Goal: Information Seeking & Learning: Learn about a topic

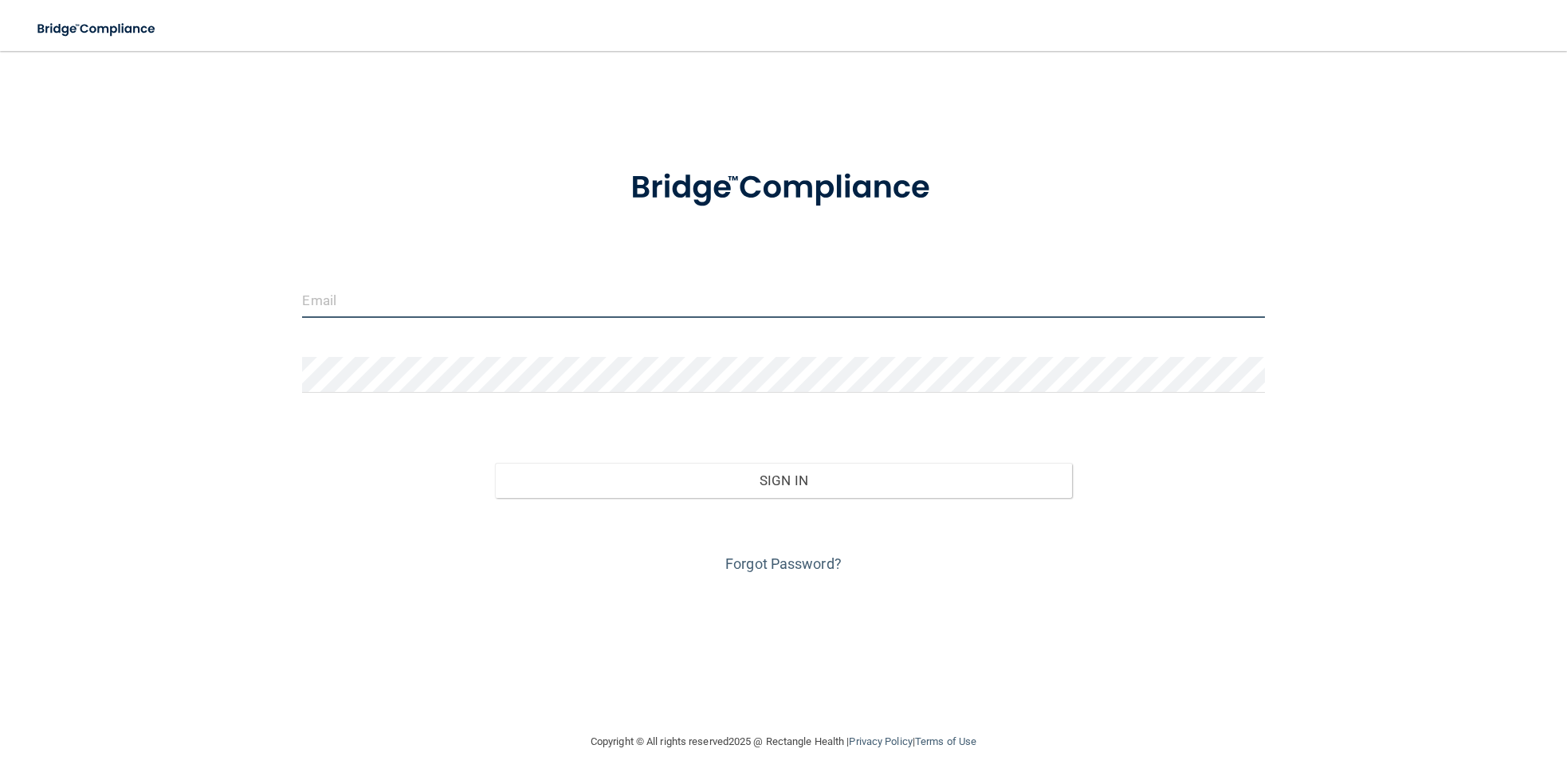
type input "[EMAIL_ADDRESS][DOMAIN_NAME]"
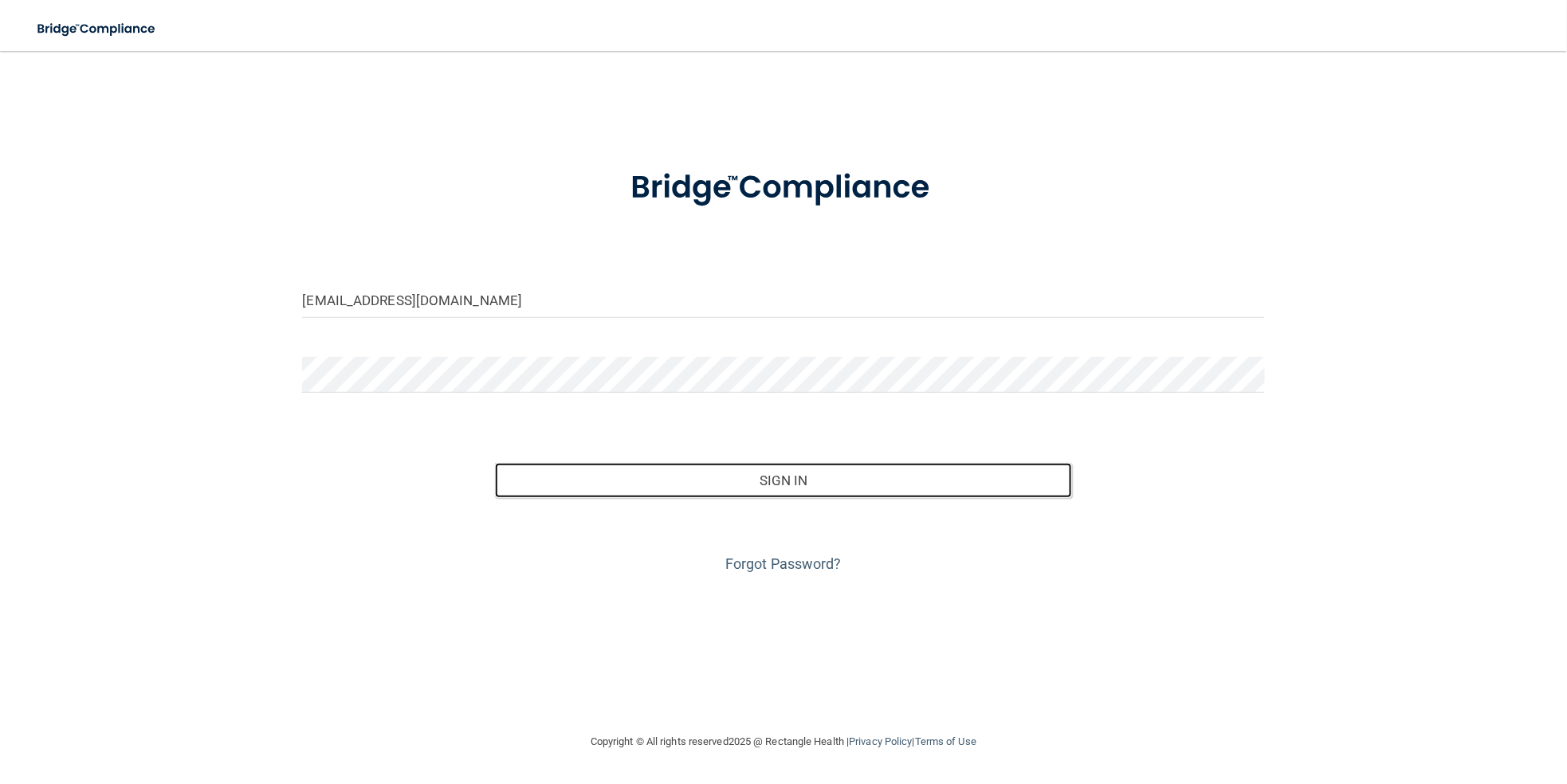
drag, startPoint x: 0, startPoint y: 0, endPoint x: 855, endPoint y: 500, distance: 990.5
click at [794, 476] on button "Sign In" at bounding box center [784, 480] width 577 height 35
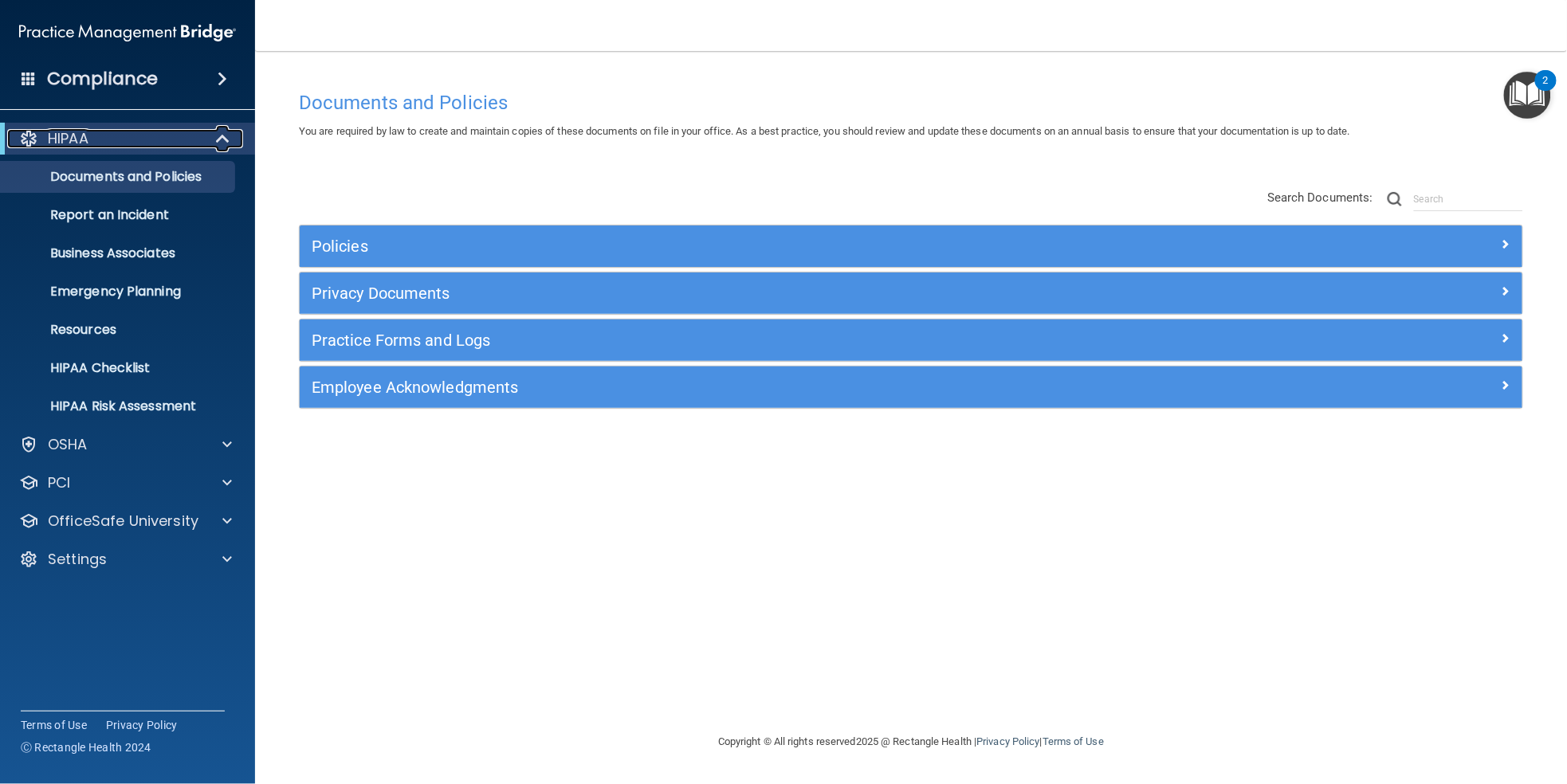
click at [222, 139] on span at bounding box center [224, 138] width 14 height 19
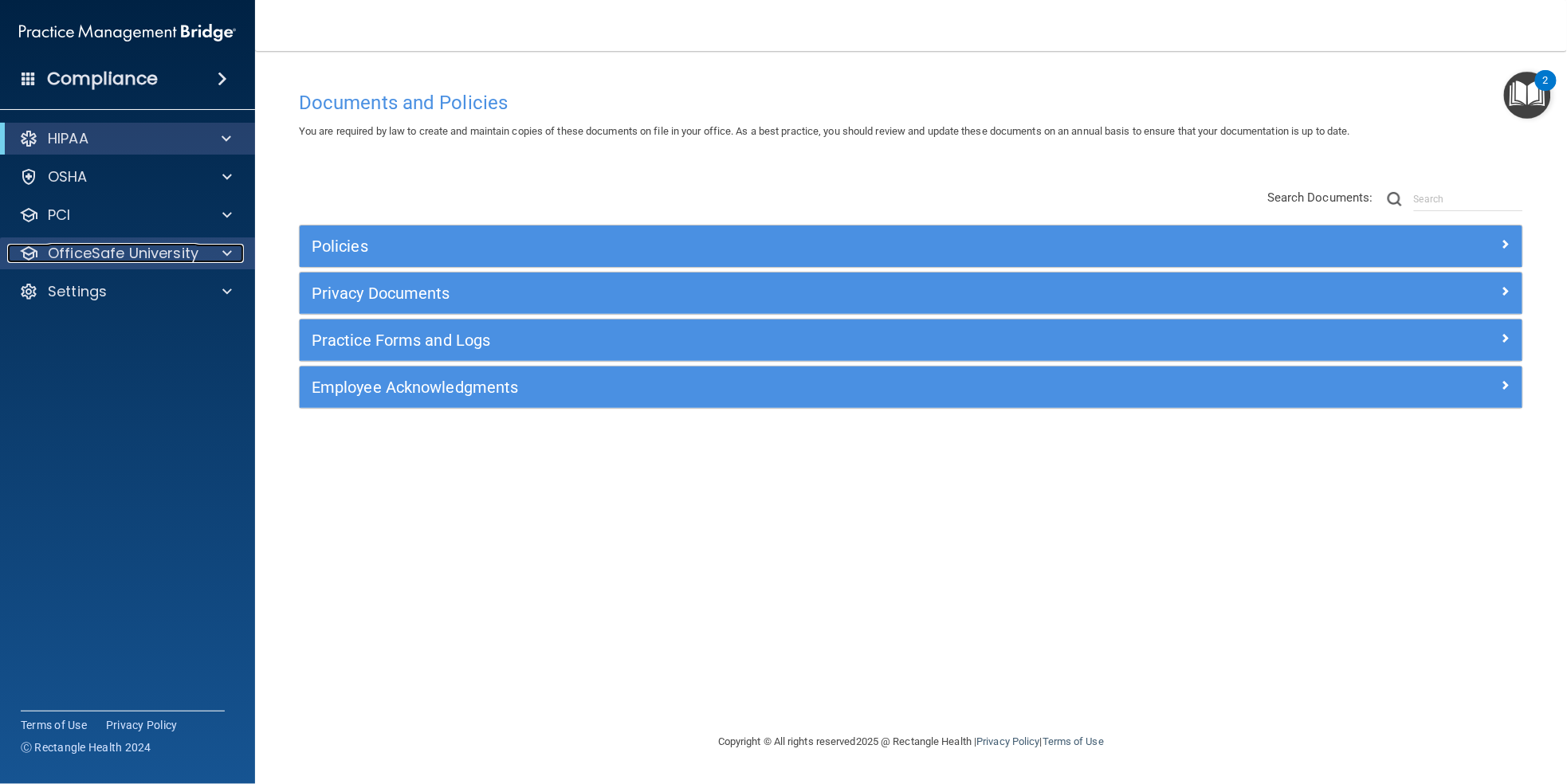
click at [183, 253] on p "OfficeSafe University" at bounding box center [123, 252] width 151 height 19
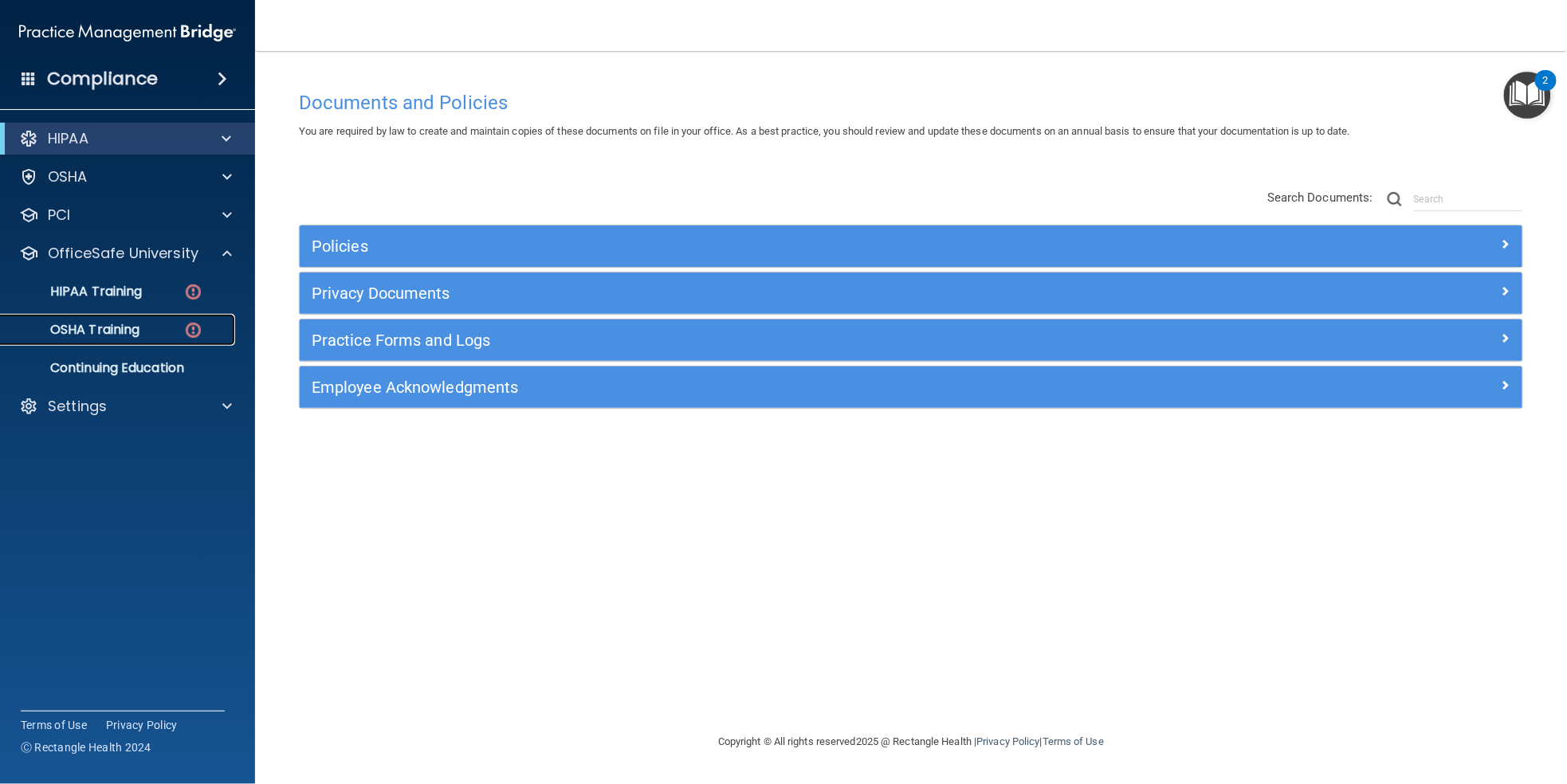
click at [118, 329] on p "OSHA Training" at bounding box center [75, 330] width 129 height 16
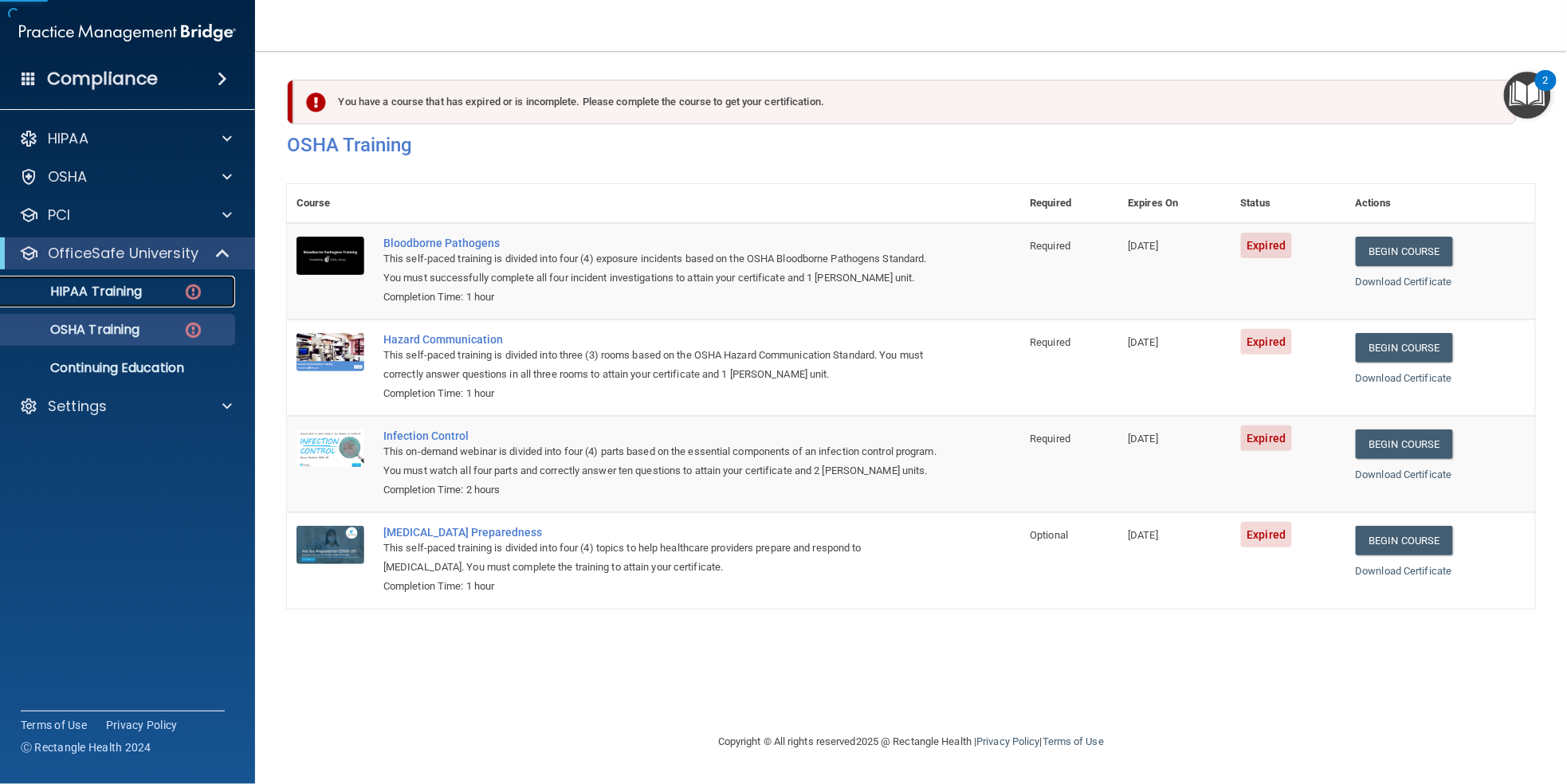
click at [130, 290] on p "HIPAA Training" at bounding box center [76, 291] width 131 height 16
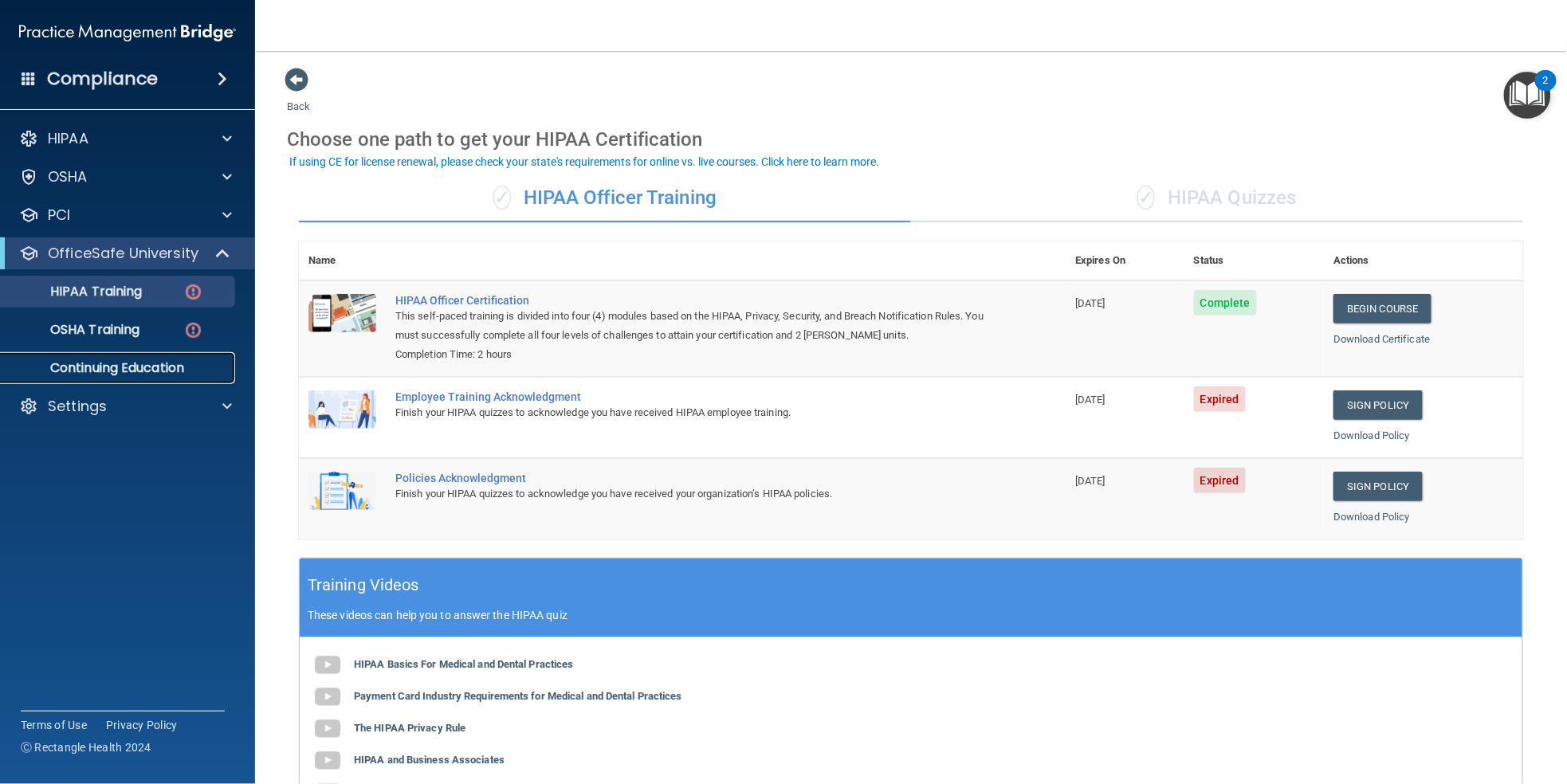
click at [128, 371] on p "Continuing Education" at bounding box center [119, 368] width 217 height 16
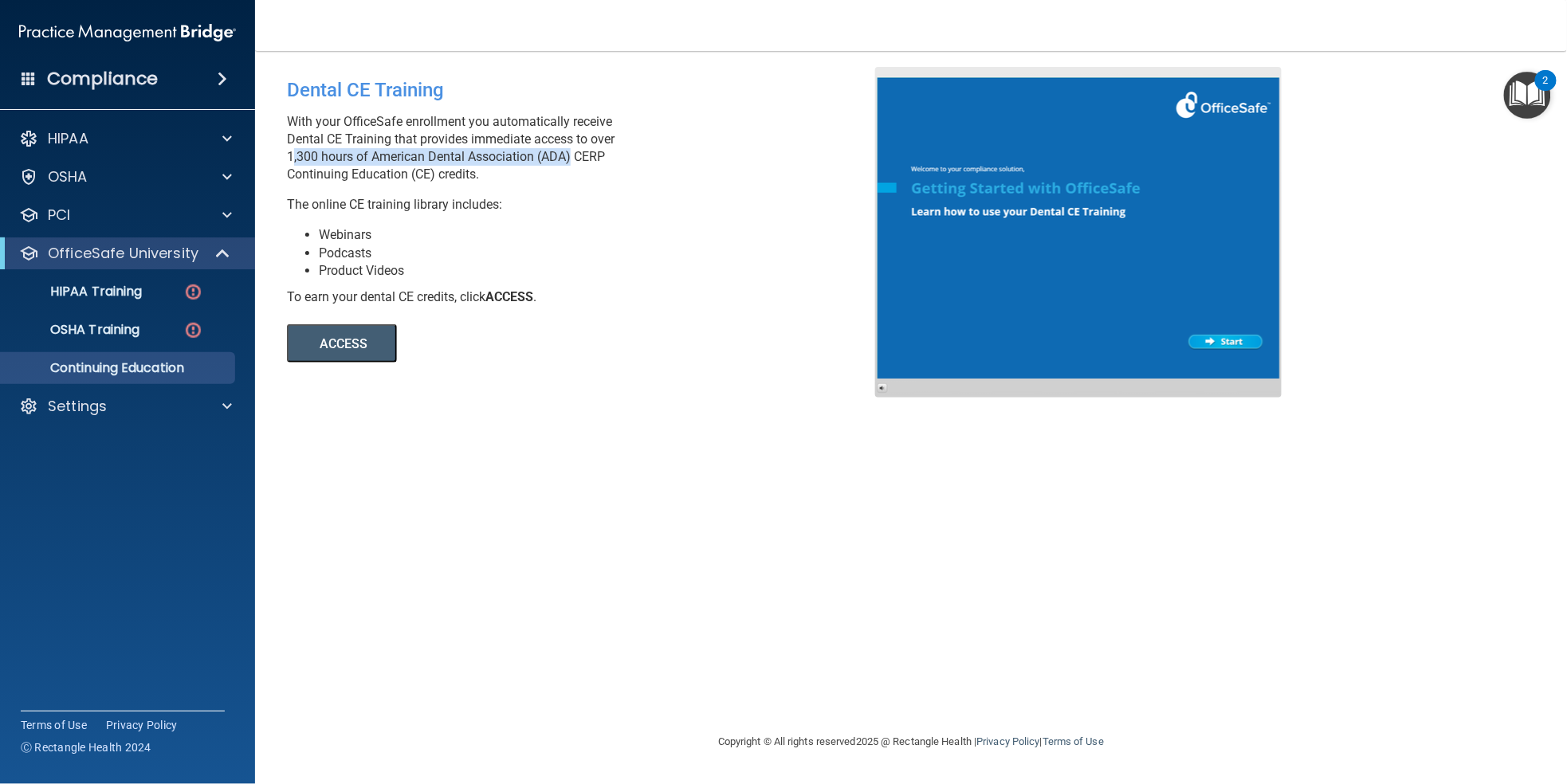
drag, startPoint x: 287, startPoint y: 157, endPoint x: 568, endPoint y: 161, distance: 281.0
click at [568, 161] on p "With your OfficeSafe enrollment you automatically receive Dental CE Training th…" at bounding box center [586, 148] width 600 height 70
click at [219, 256] on span at bounding box center [224, 252] width 14 height 19
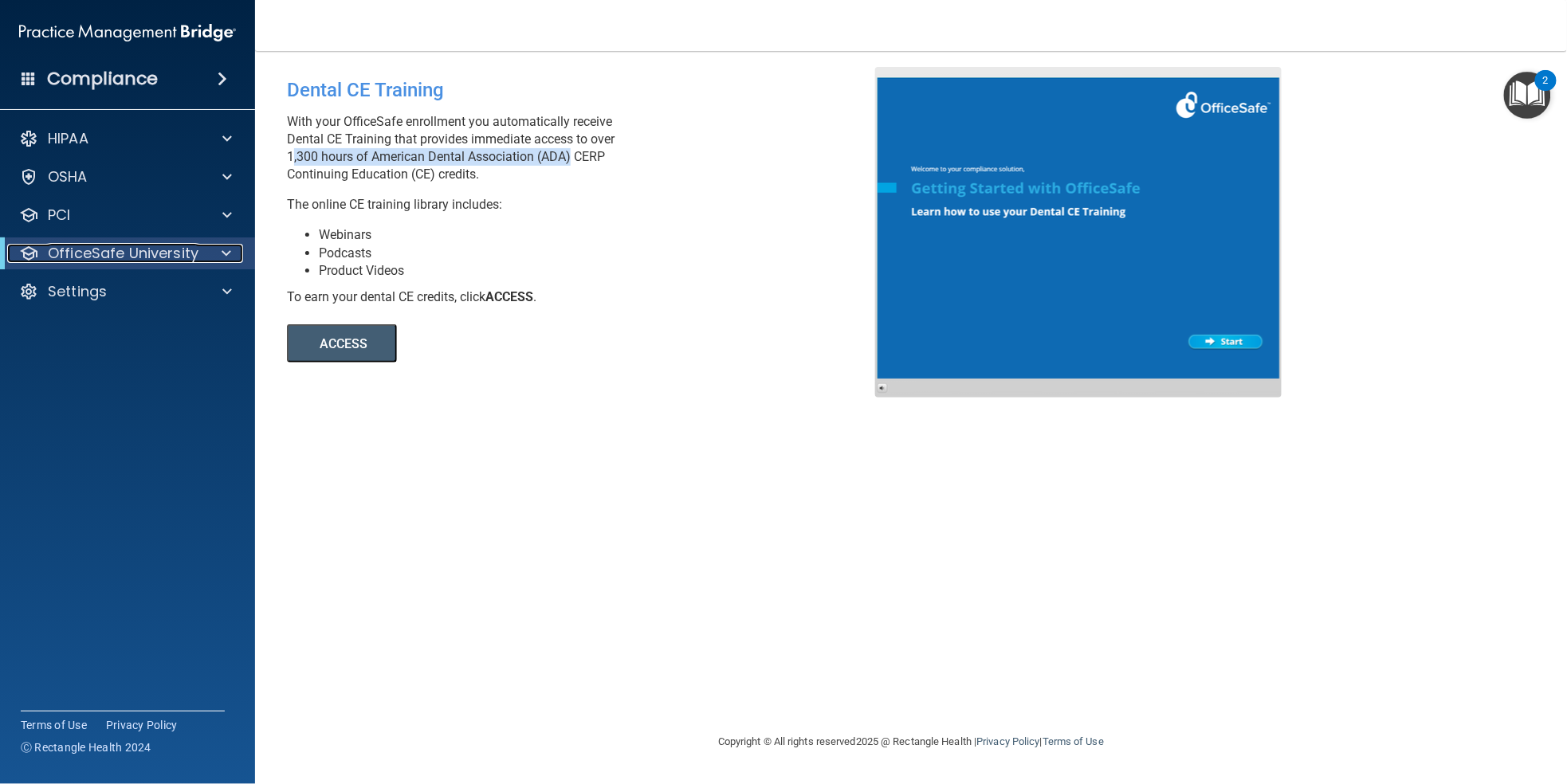
click at [227, 255] on span at bounding box center [226, 252] width 10 height 19
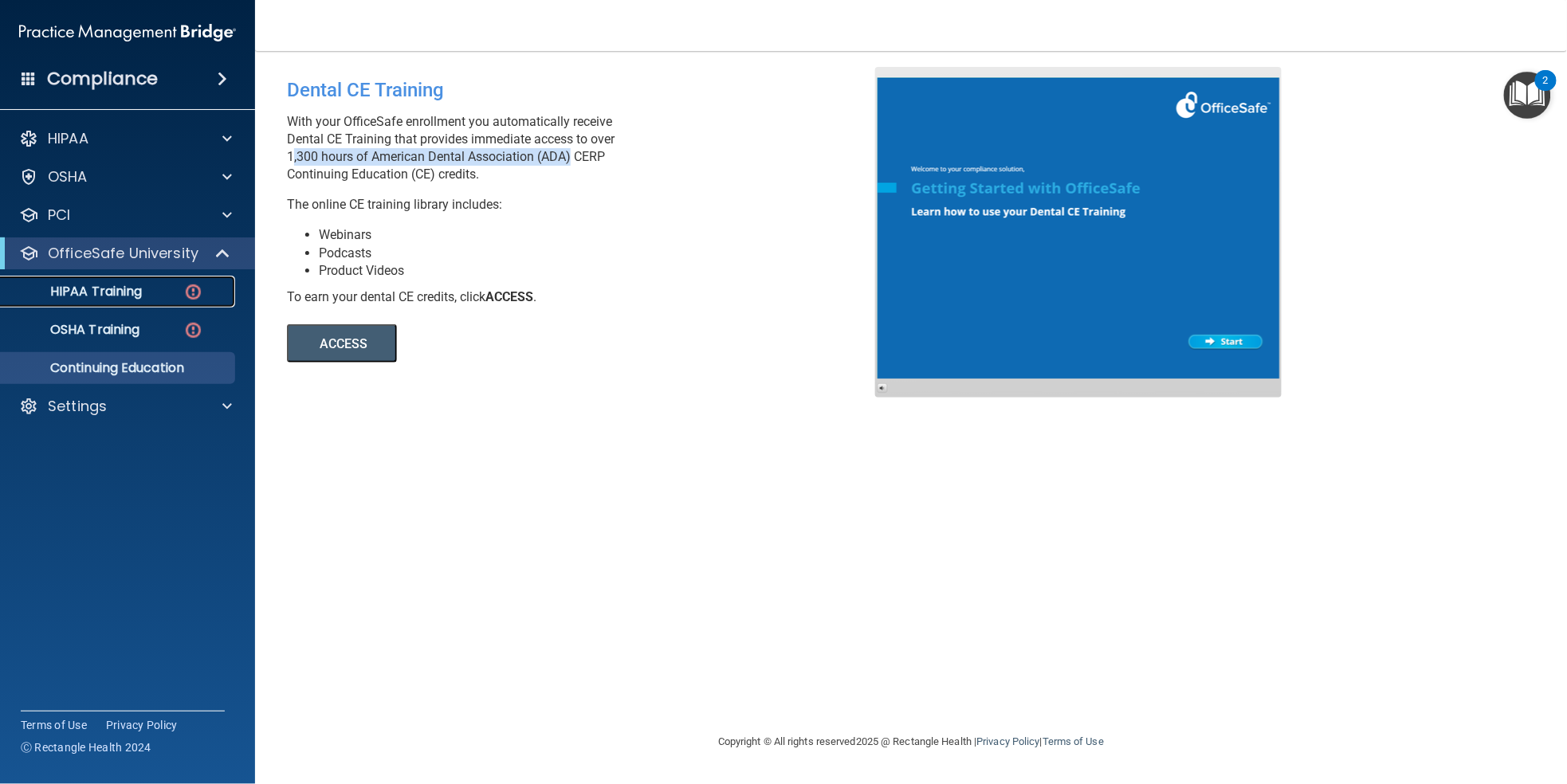
click at [112, 285] on p "HIPAA Training" at bounding box center [76, 291] width 131 height 16
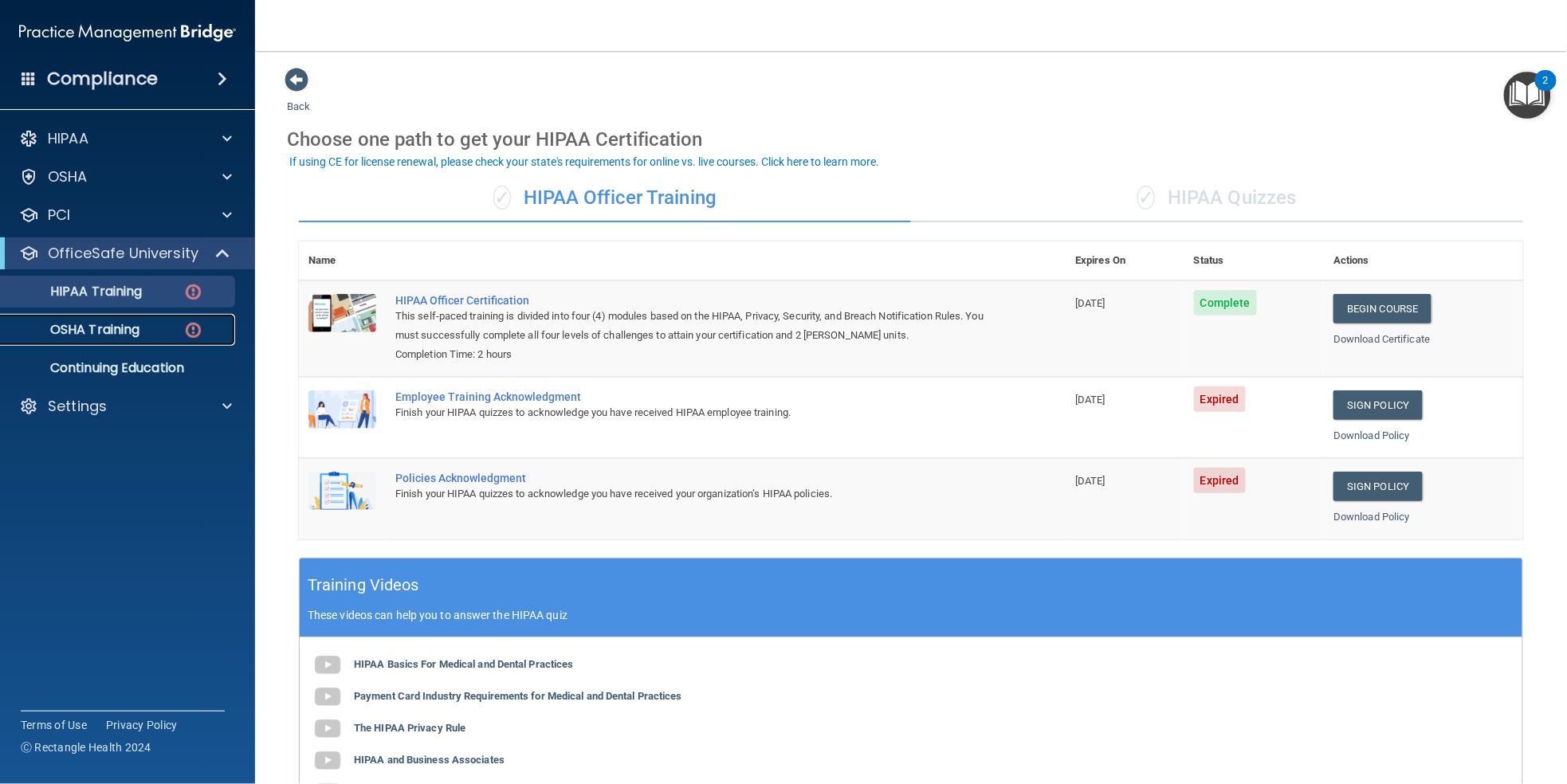
click at [109, 332] on p "OSHA Training" at bounding box center [75, 330] width 129 height 16
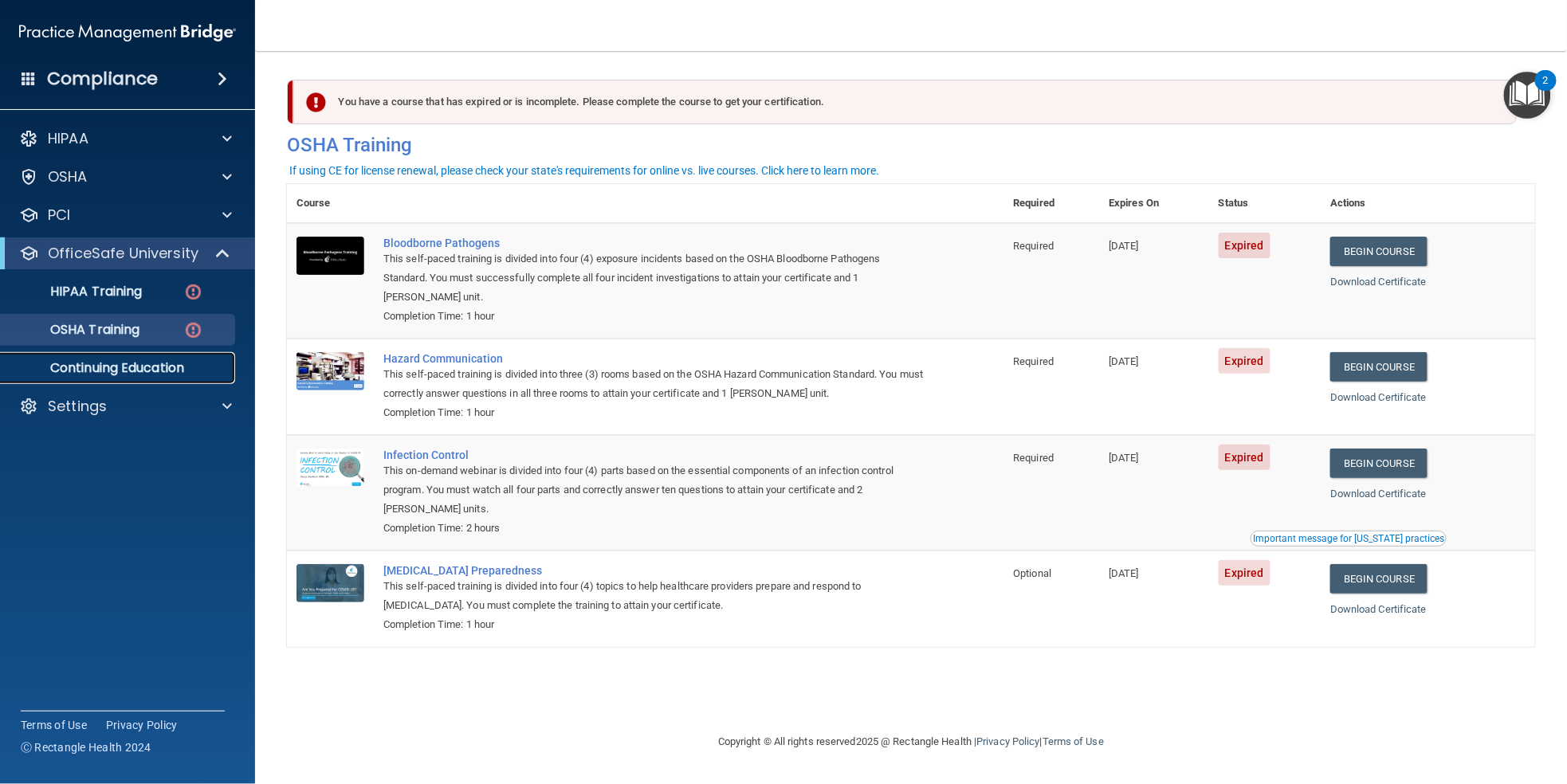
click at [116, 364] on p "Continuing Education" at bounding box center [119, 368] width 217 height 16
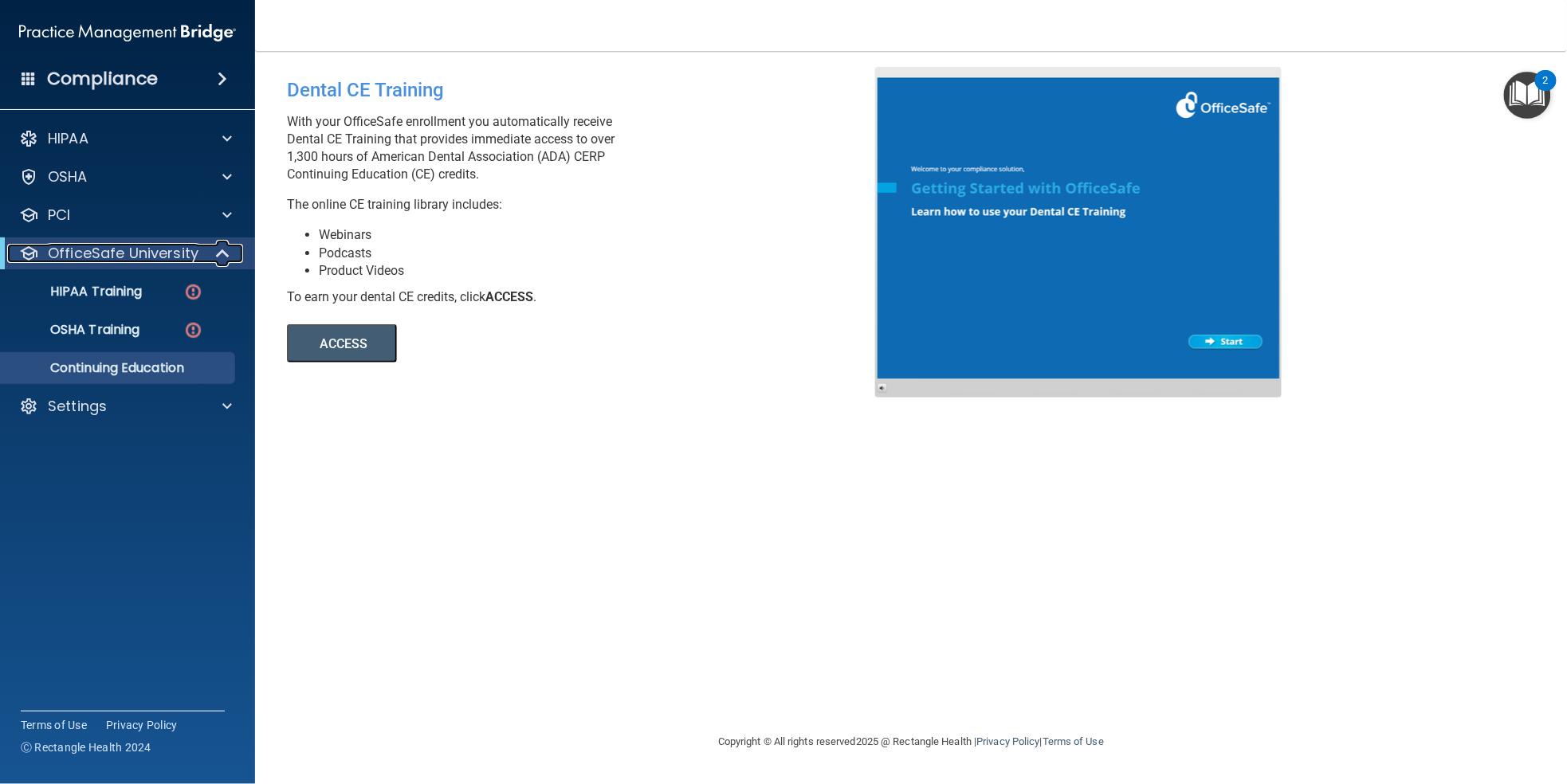
click at [220, 250] on span at bounding box center [224, 252] width 14 height 19
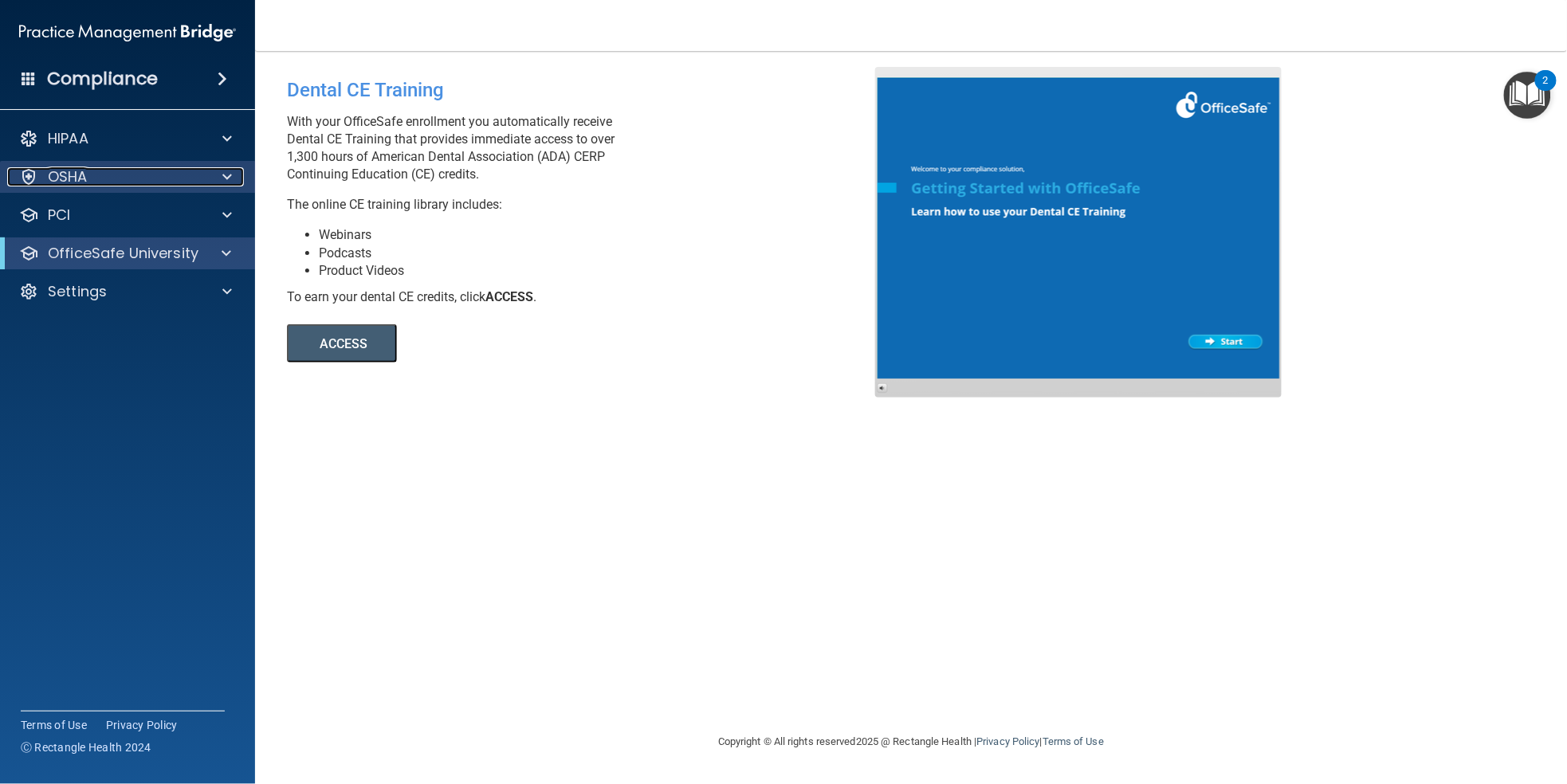
click at [224, 176] on span at bounding box center [227, 177] width 10 height 19
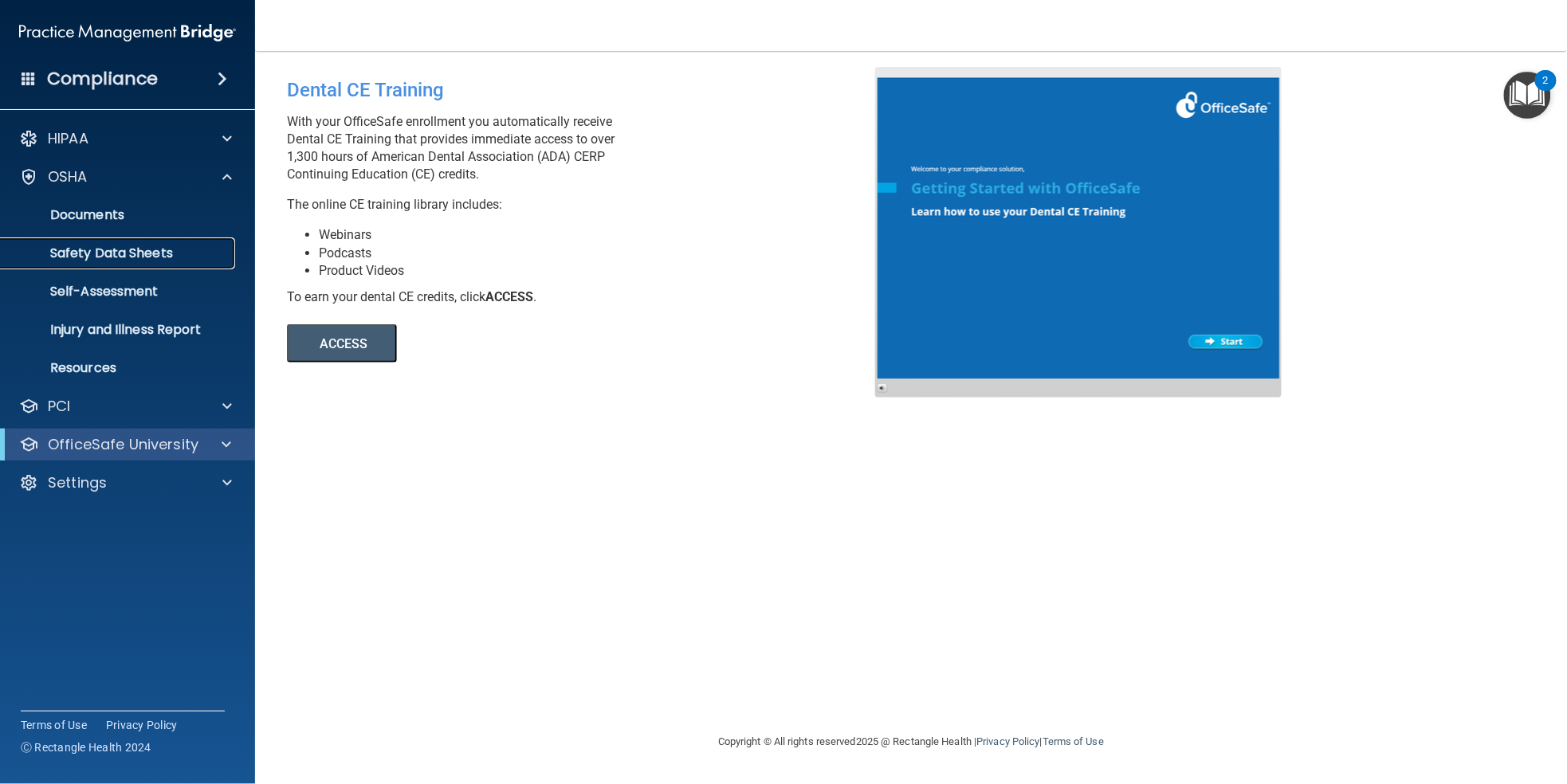
click at [135, 252] on p "Safety Data Sheets" at bounding box center [119, 253] width 217 height 16
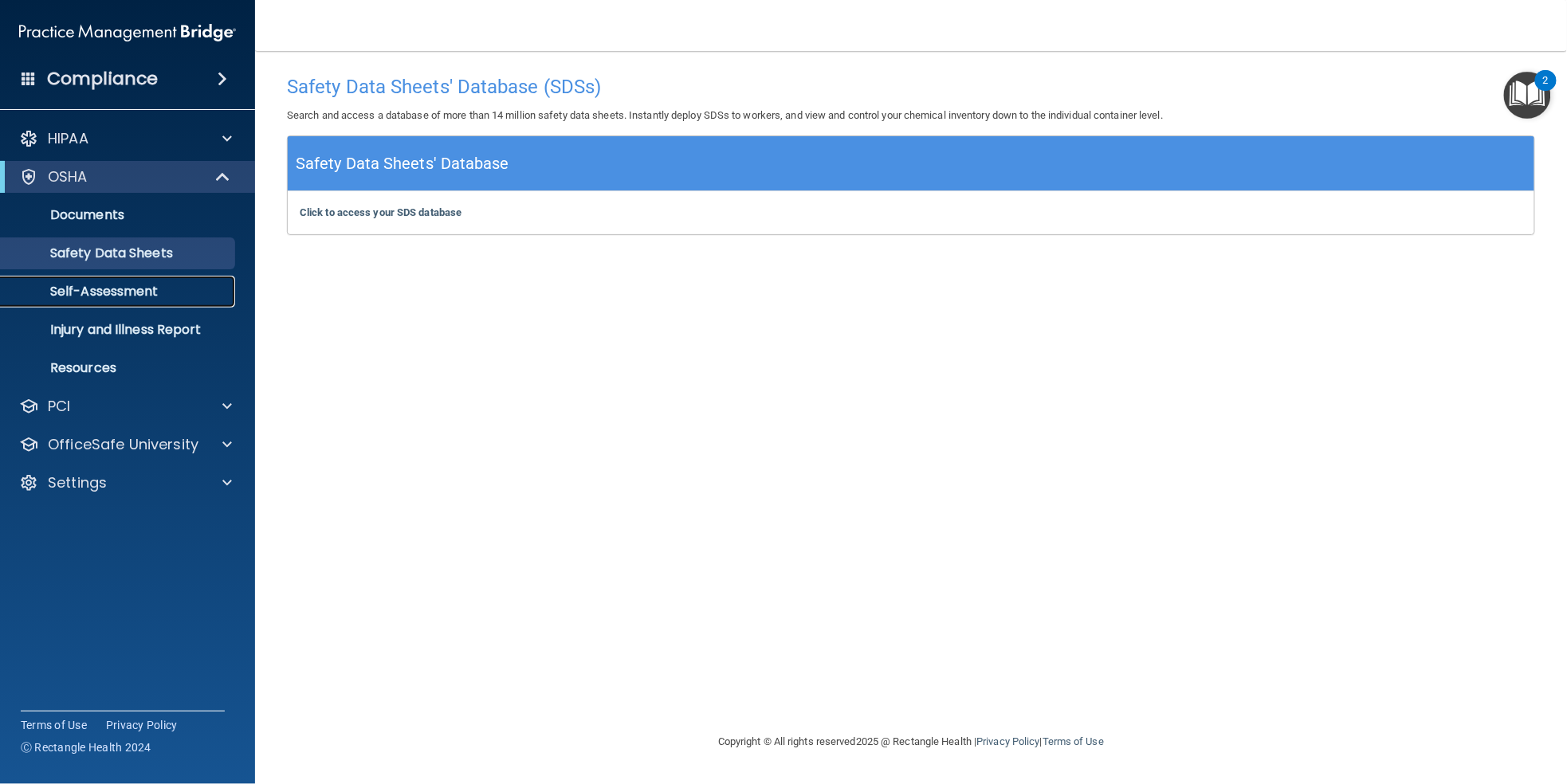
click at [123, 287] on p "Self-Assessment" at bounding box center [119, 291] width 217 height 16
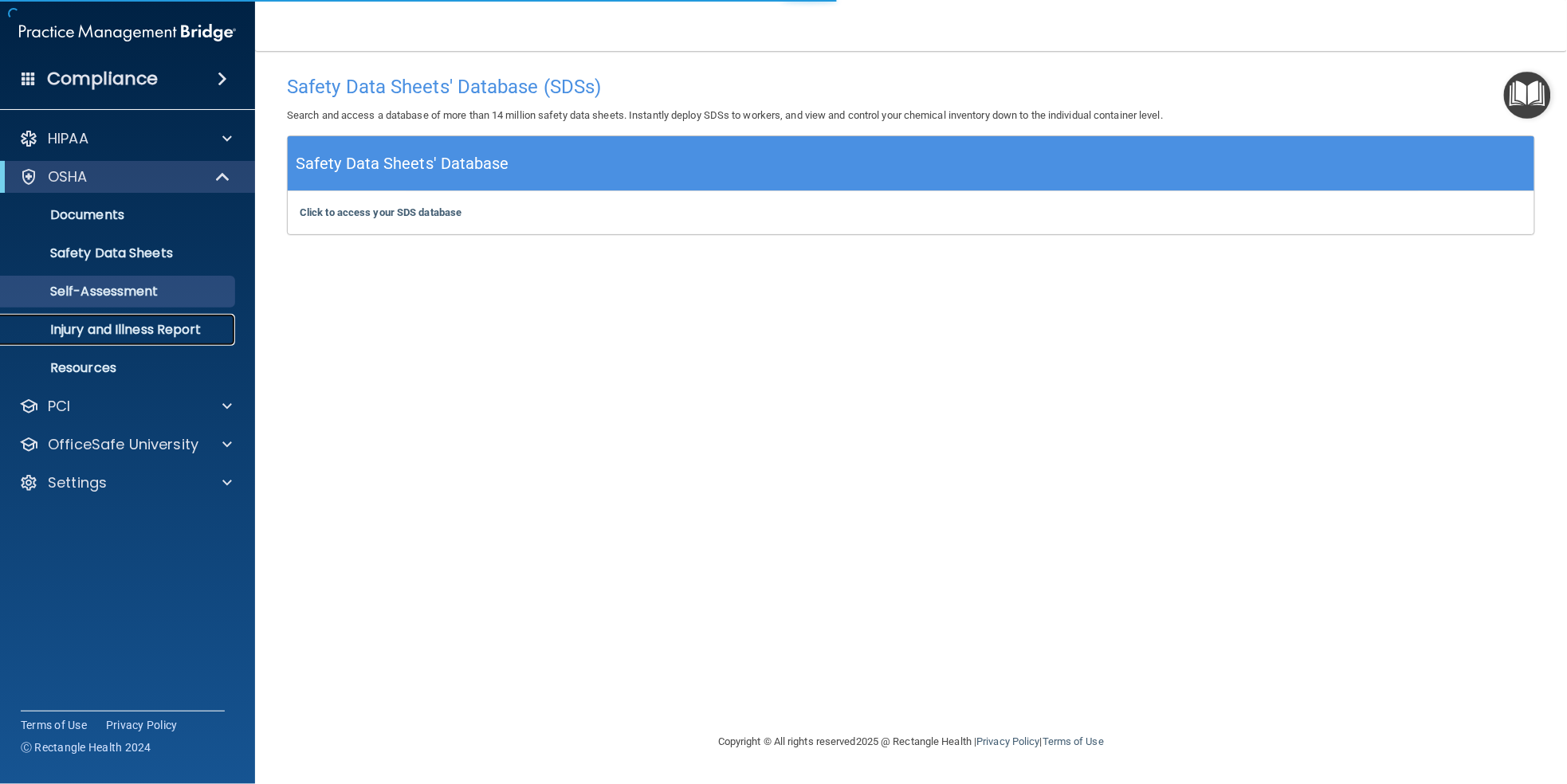
click at [136, 331] on p "Injury and Illness Report" at bounding box center [119, 330] width 217 height 16
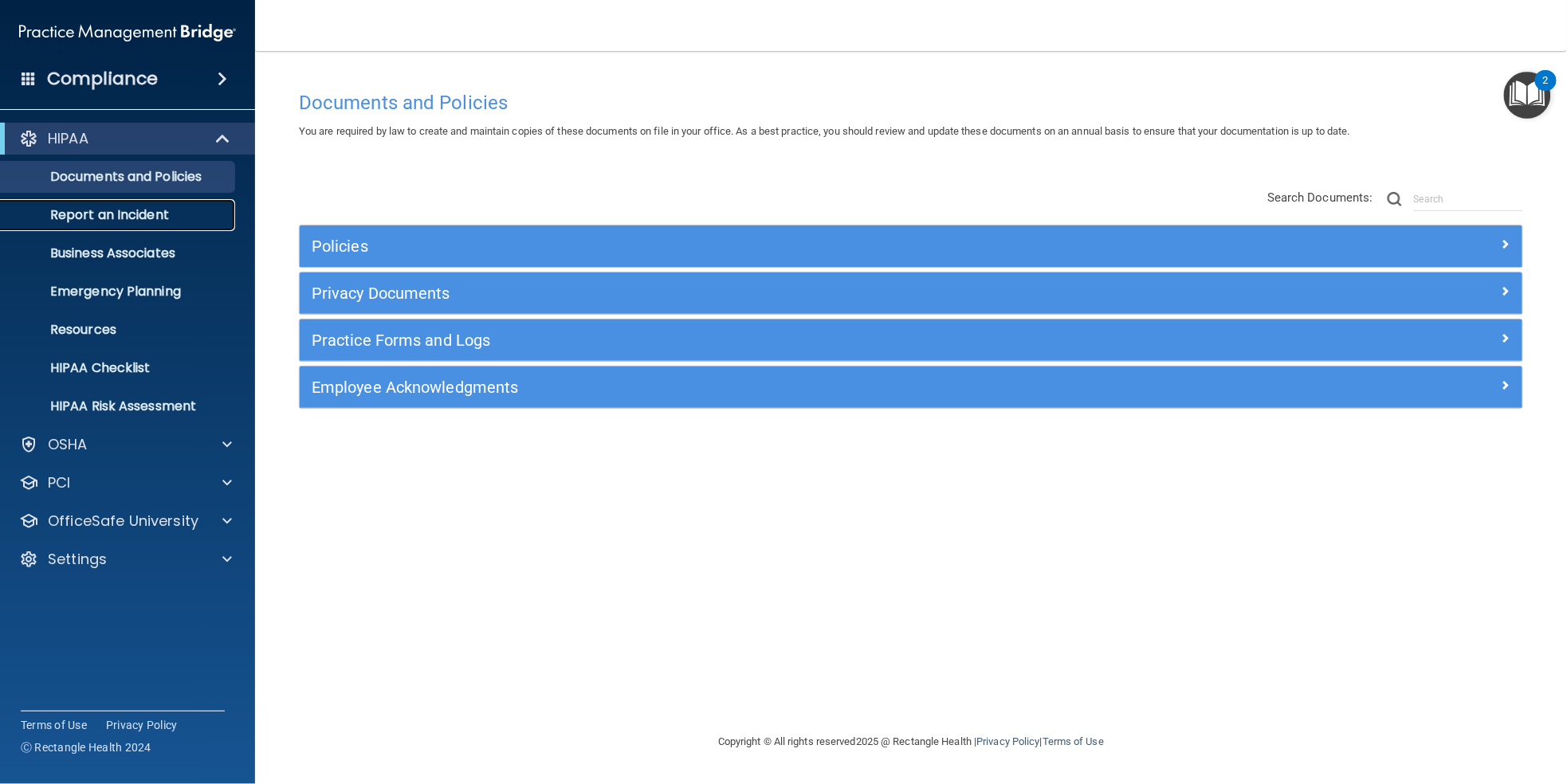
click at [128, 211] on p "Report an Incident" at bounding box center [119, 215] width 217 height 16
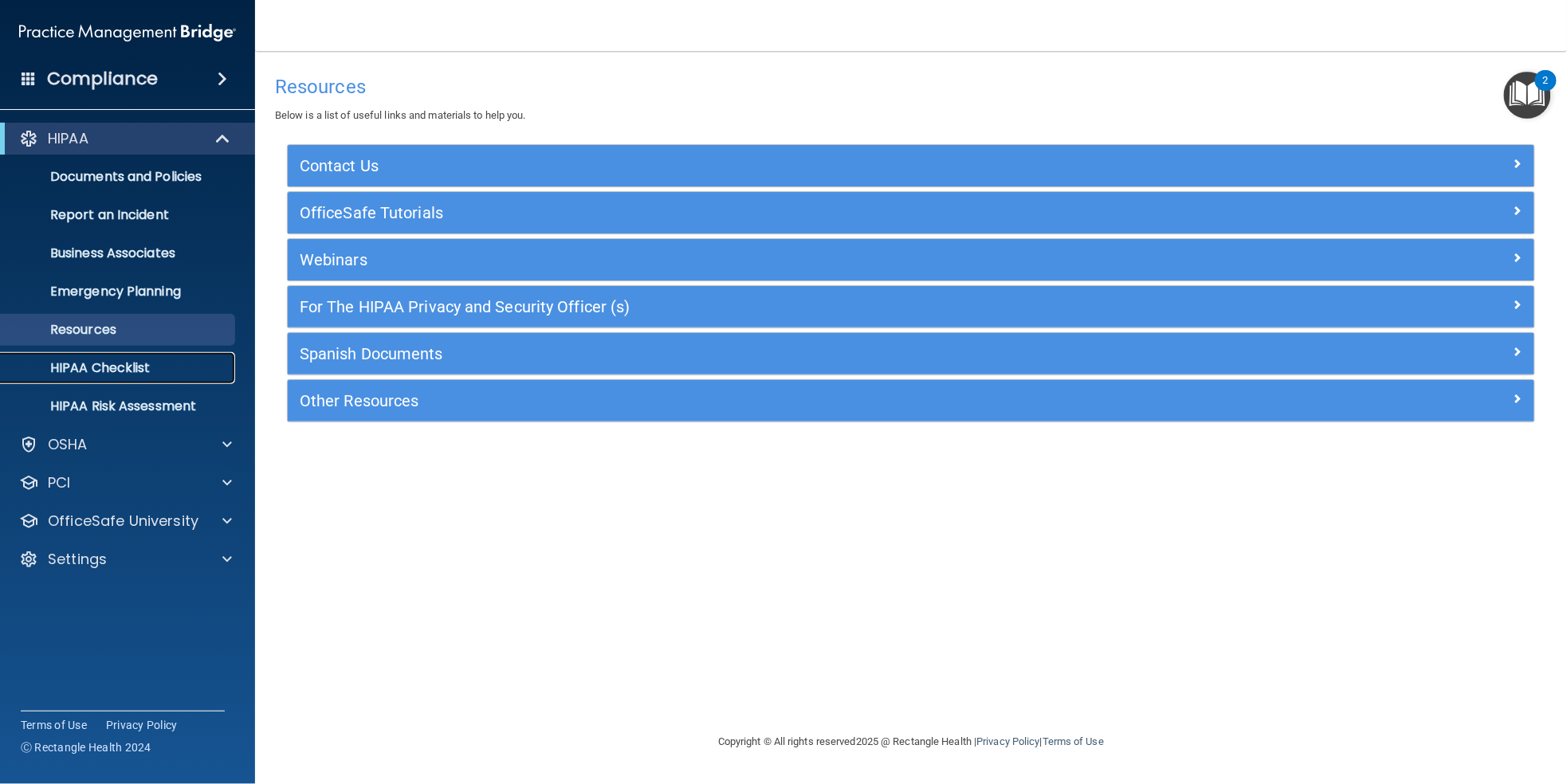
click at [99, 366] on p "HIPAA Checklist" at bounding box center [119, 368] width 217 height 16
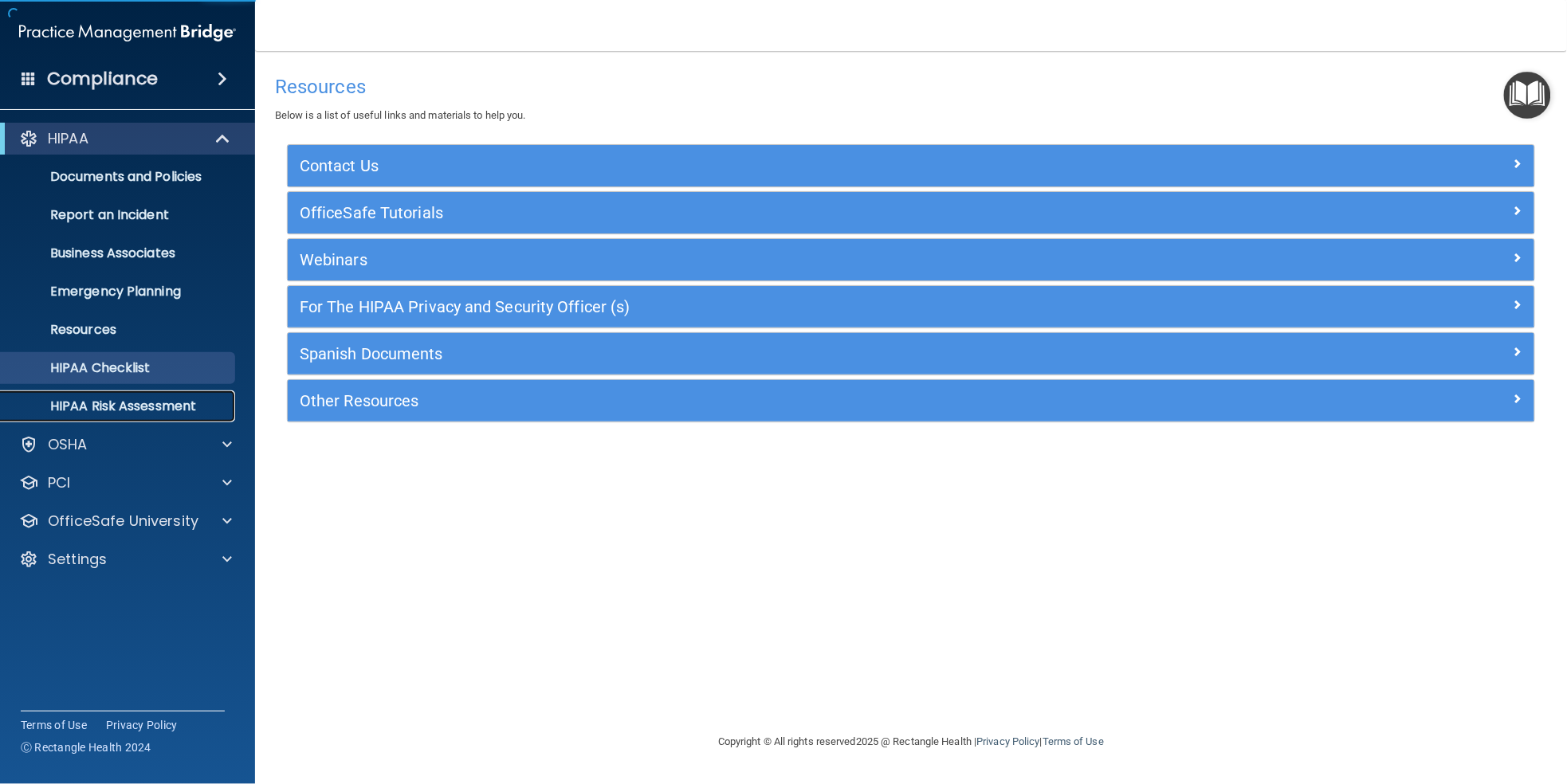
click at [121, 408] on p "HIPAA Risk Assessment" at bounding box center [119, 406] width 217 height 16
